Goal: Register for event/course

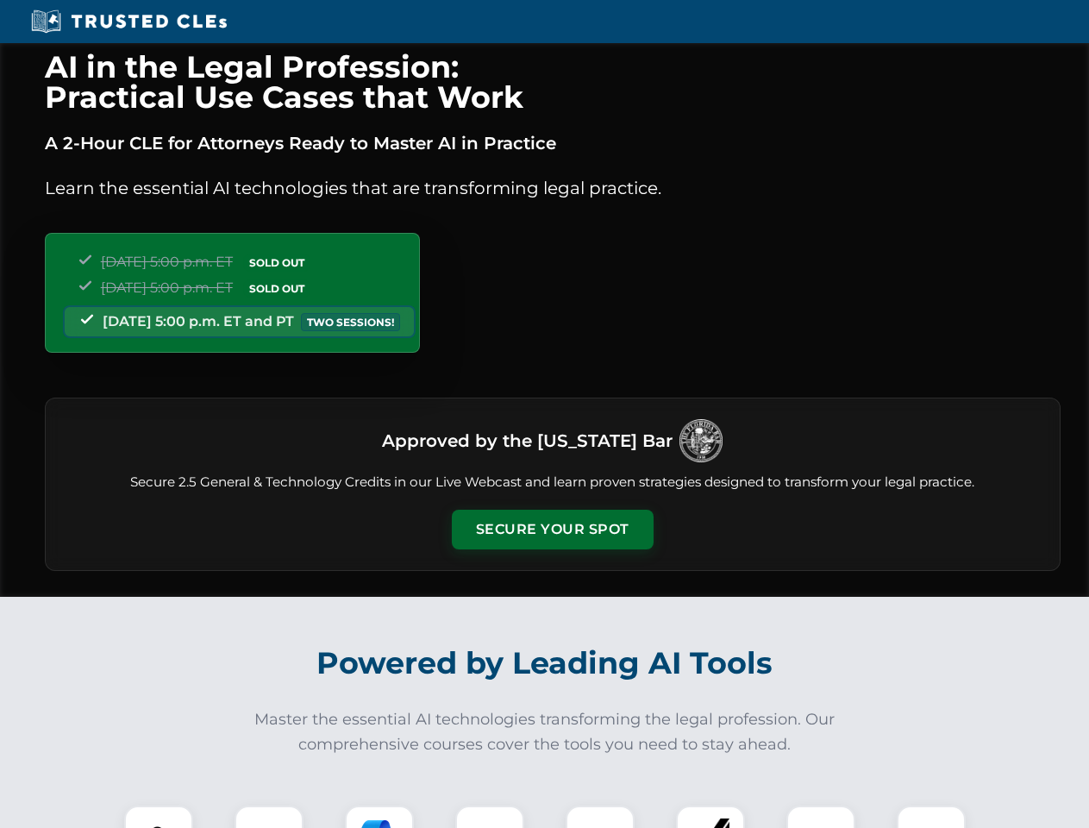
click at [552, 530] on button "Secure Your Spot" at bounding box center [553, 530] width 202 height 40
click at [159, 817] on img at bounding box center [159, 840] width 50 height 50
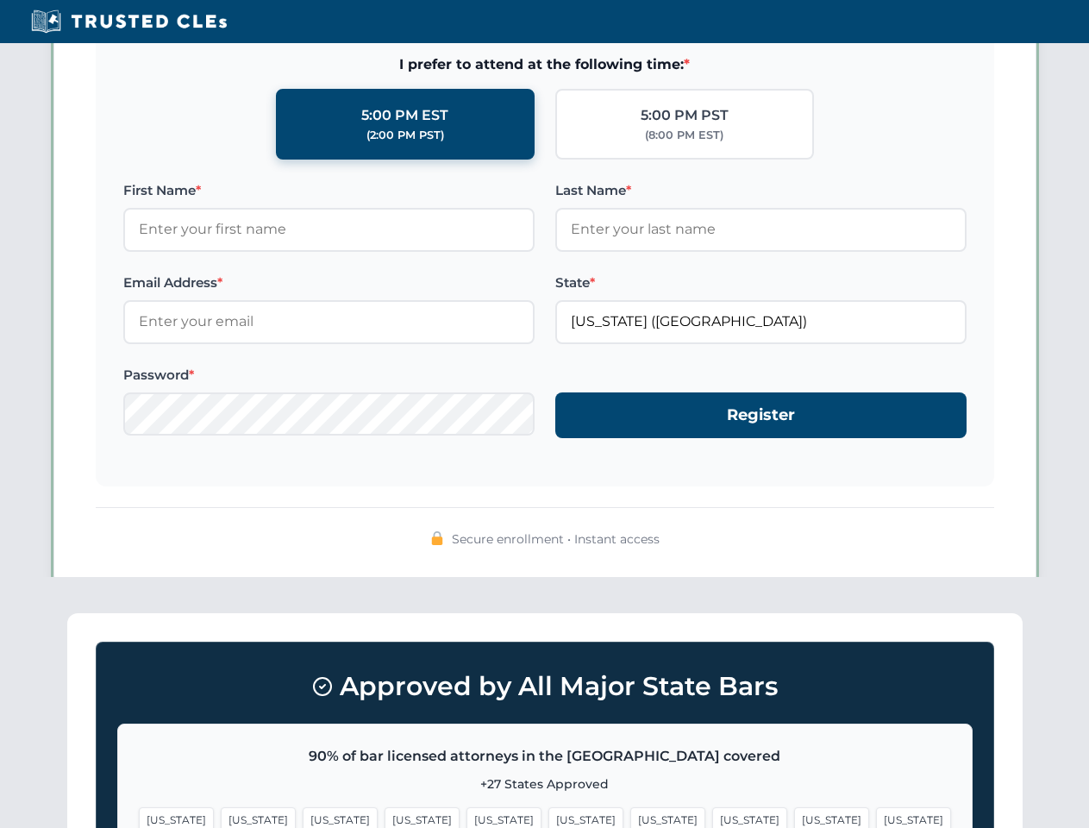
click at [631, 817] on span "[US_STATE]" at bounding box center [668, 819] width 75 height 25
click at [794, 817] on span "[US_STATE]" at bounding box center [831, 819] width 75 height 25
